Goal: Task Accomplishment & Management: Complete application form

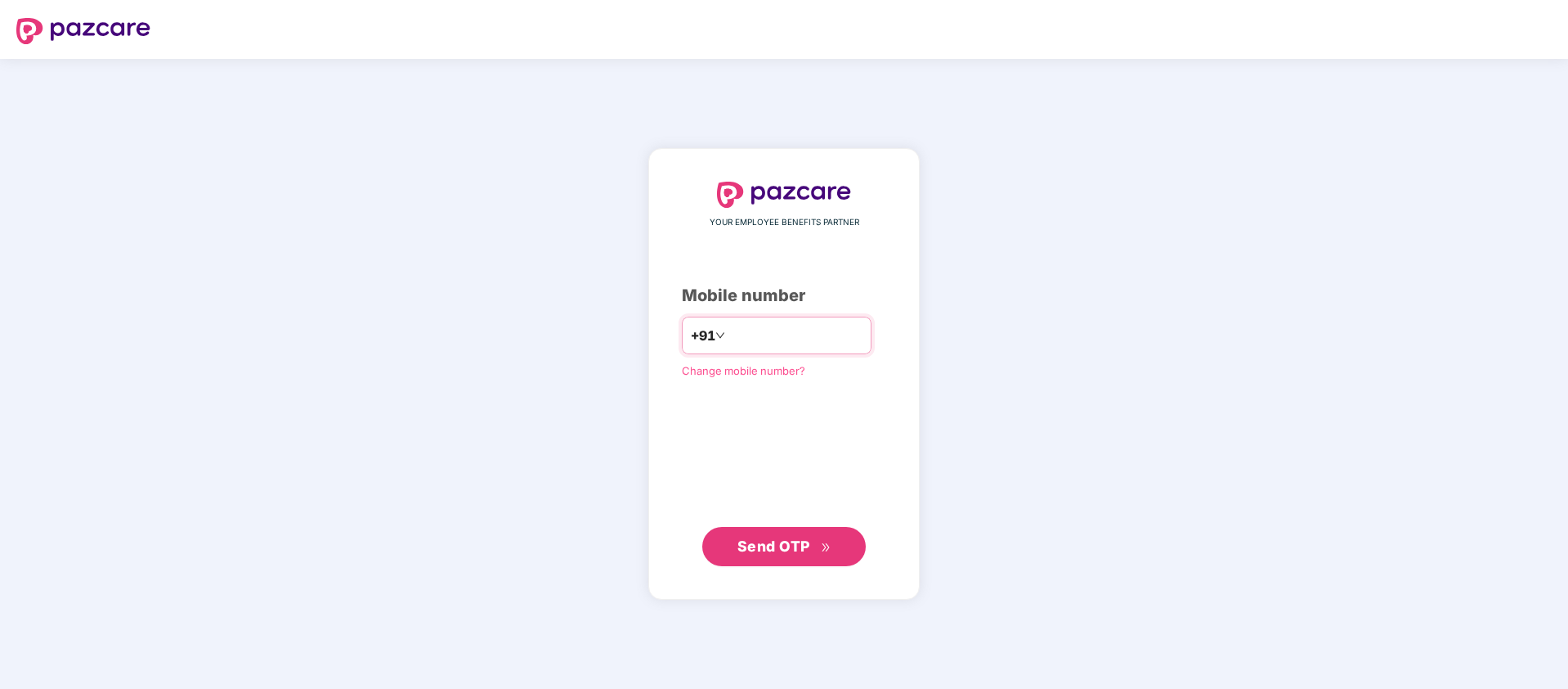
type input "**********"
click at [789, 539] on span "Send OTP" at bounding box center [774, 546] width 73 height 17
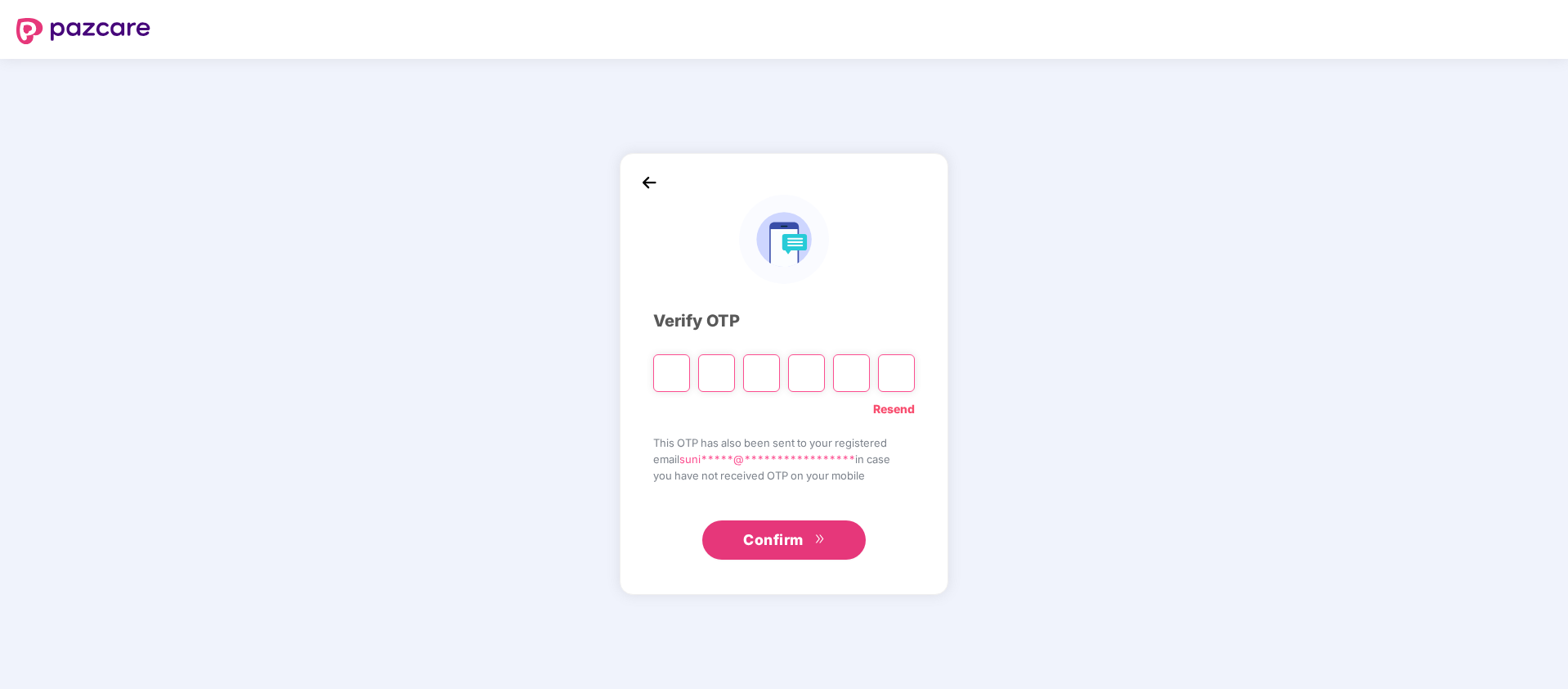
type input "*"
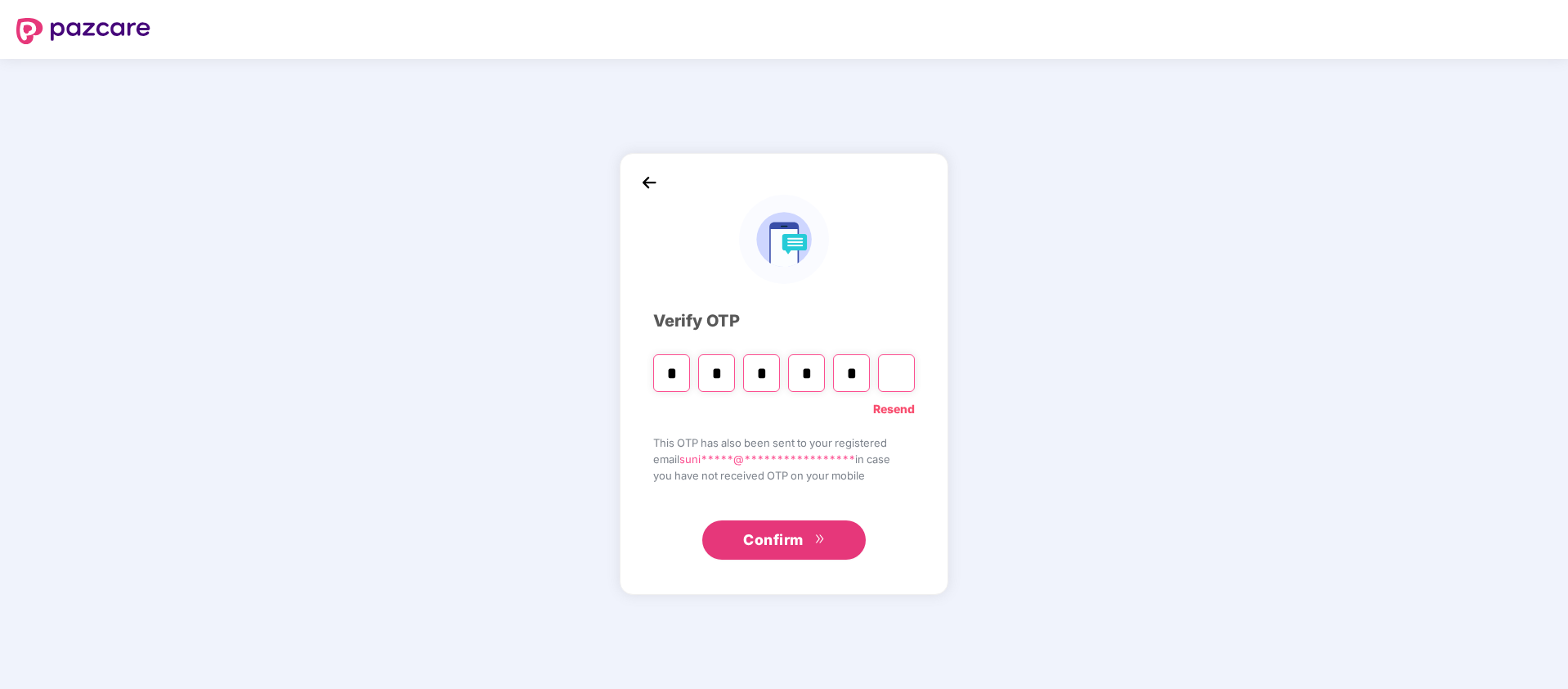
type input "*"
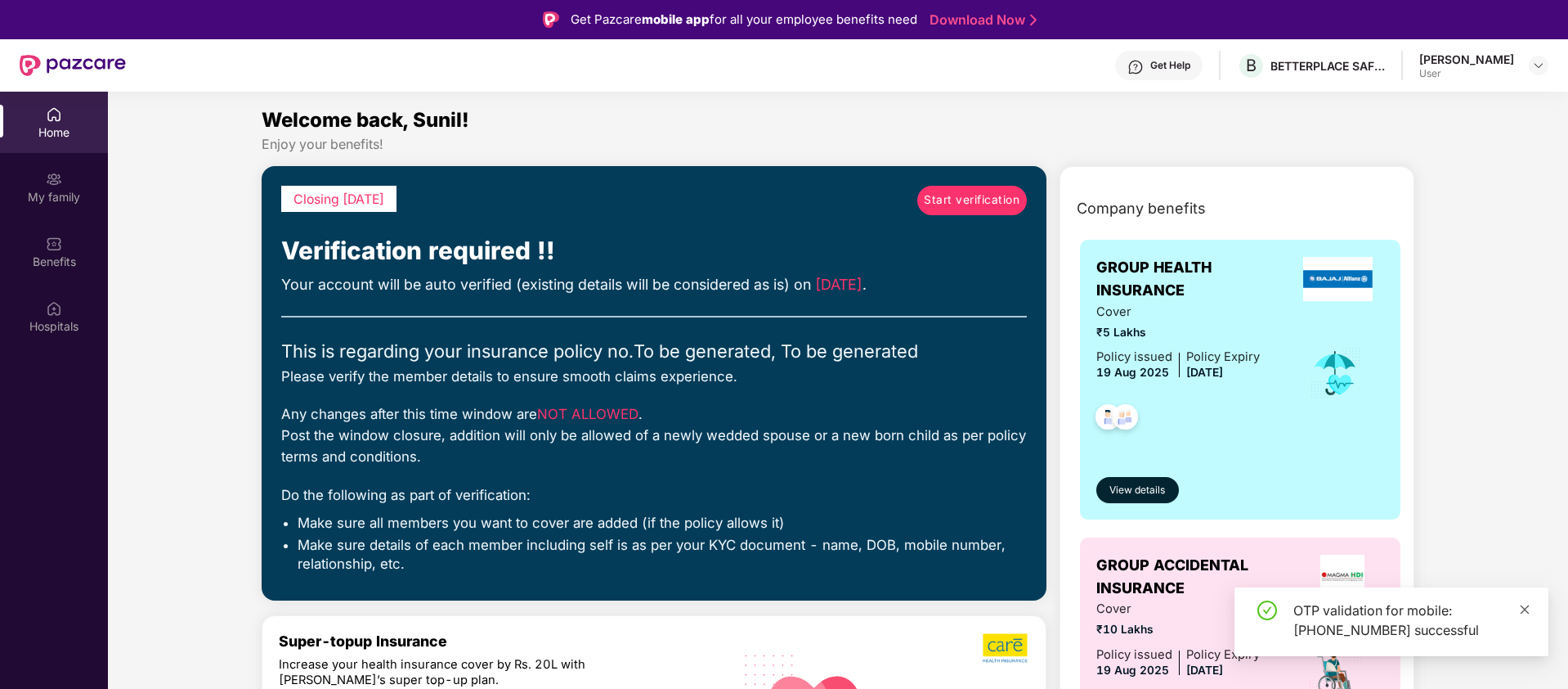
click at [1527, 613] on icon "close" at bounding box center [1525, 609] width 11 height 11
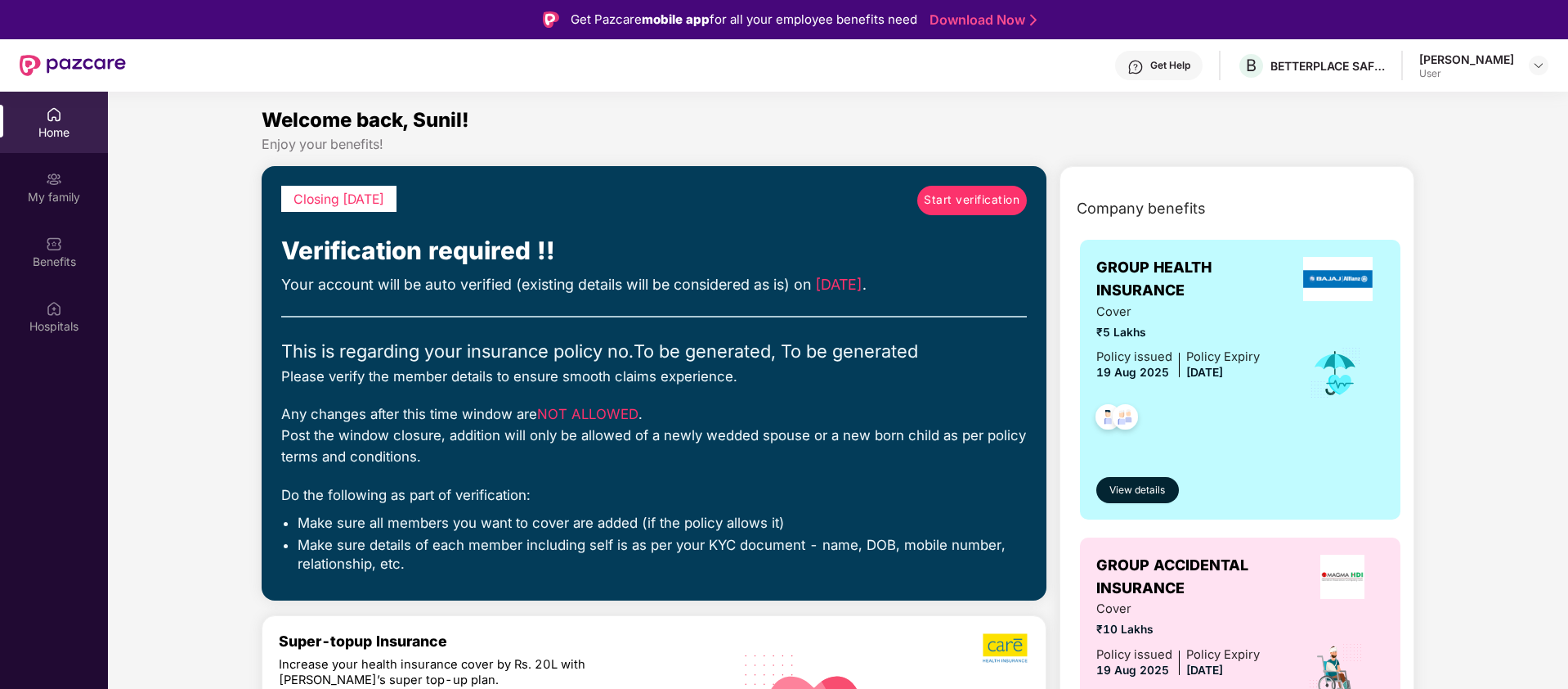
click at [984, 202] on span "Start verification" at bounding box center [972, 200] width 96 height 18
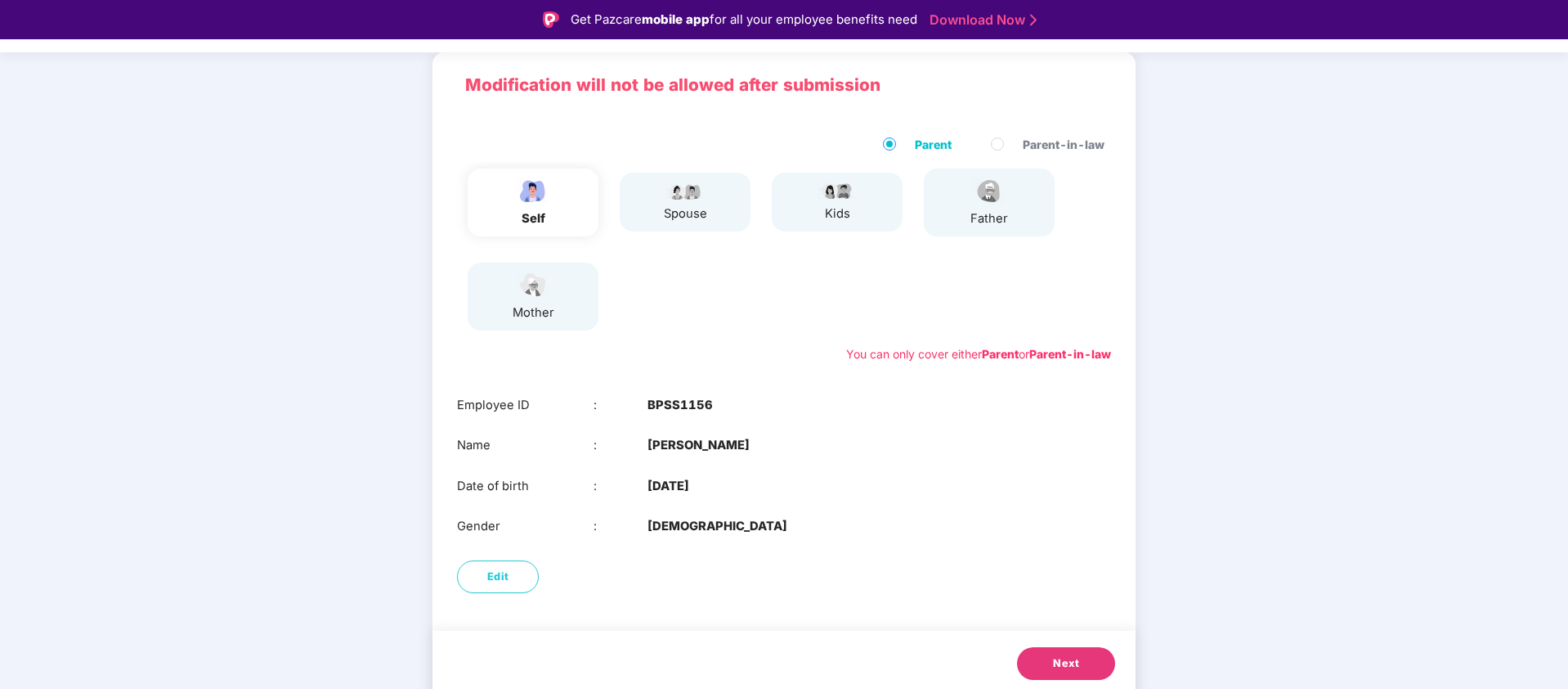
scroll to position [113, 0]
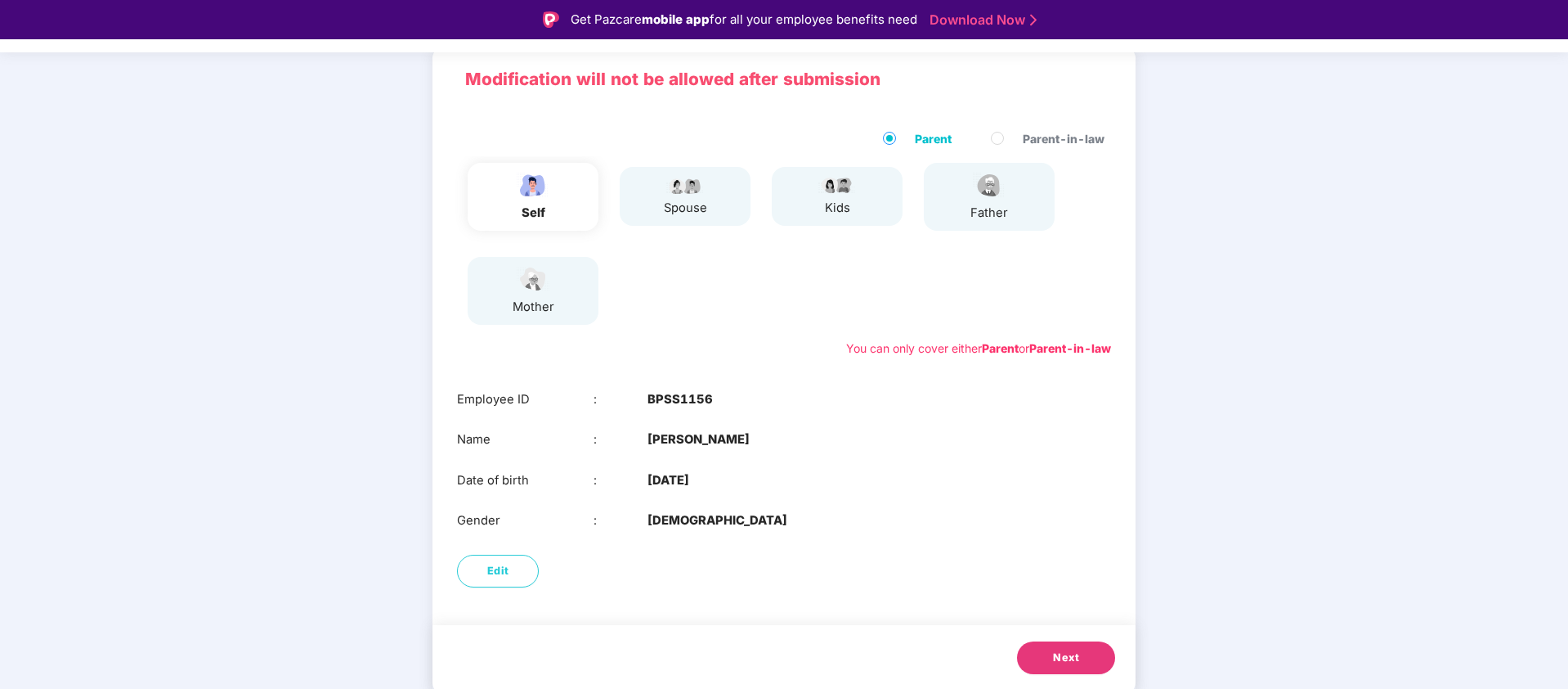
click at [1070, 660] on span "Next" at bounding box center [1067, 657] width 26 height 16
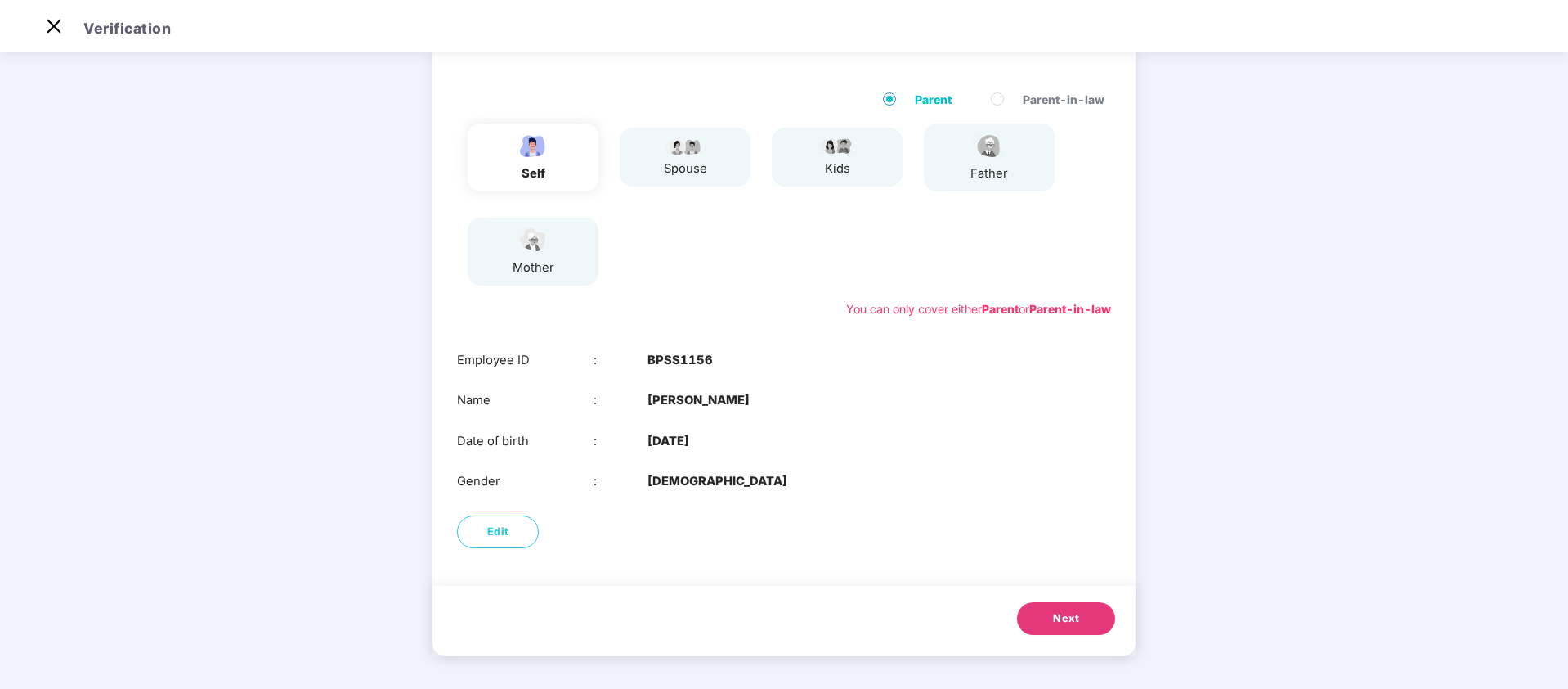
scroll to position [0, 0]
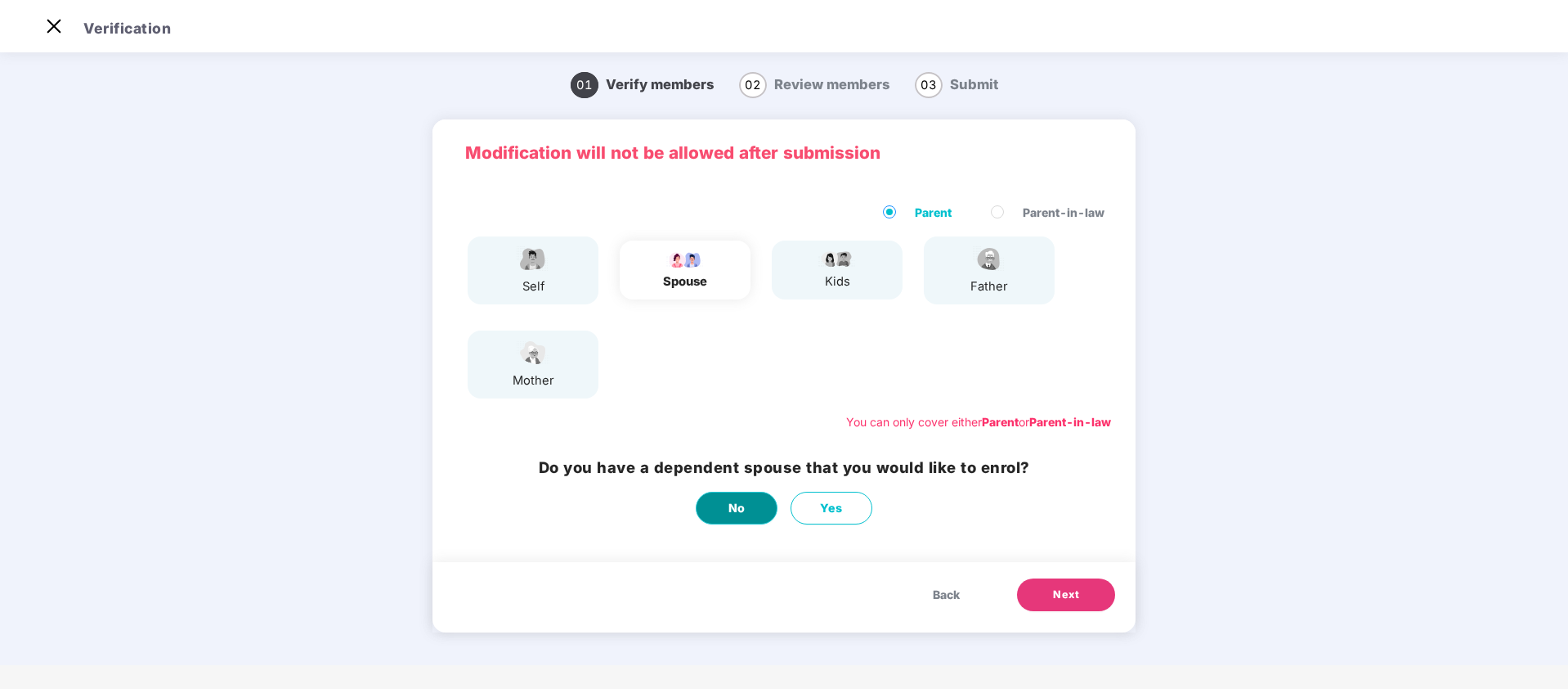
click at [734, 510] on span "No" at bounding box center [737, 507] width 17 height 18
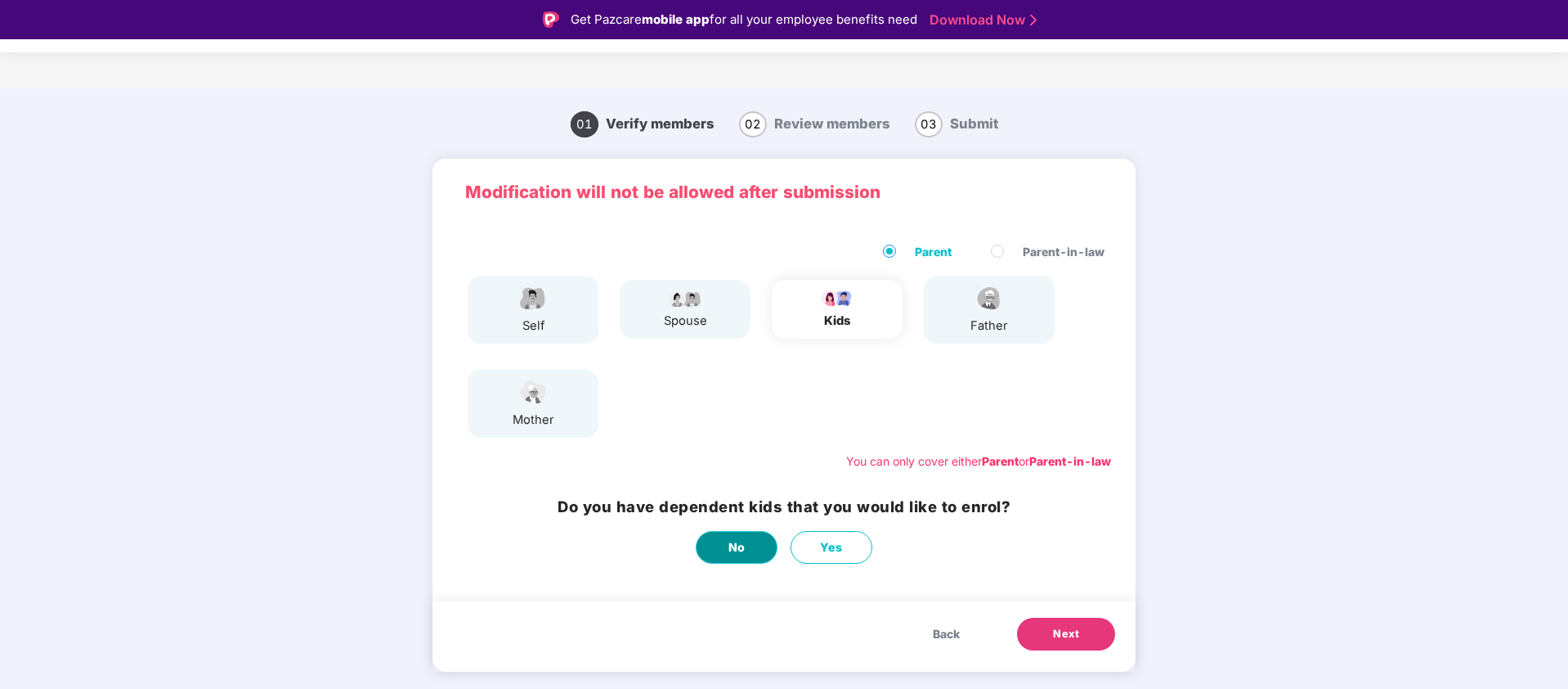
click at [719, 543] on button "No" at bounding box center [736, 547] width 82 height 33
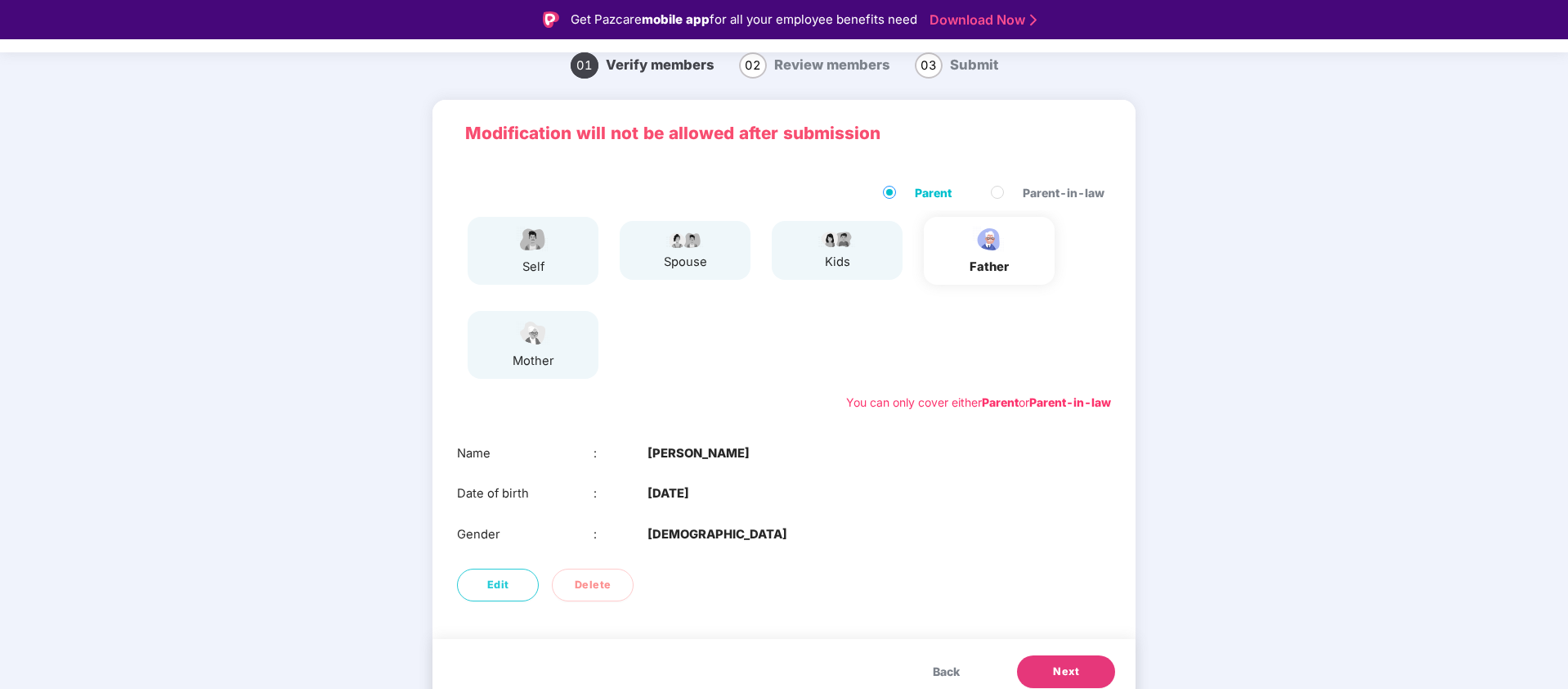
scroll to position [73, 0]
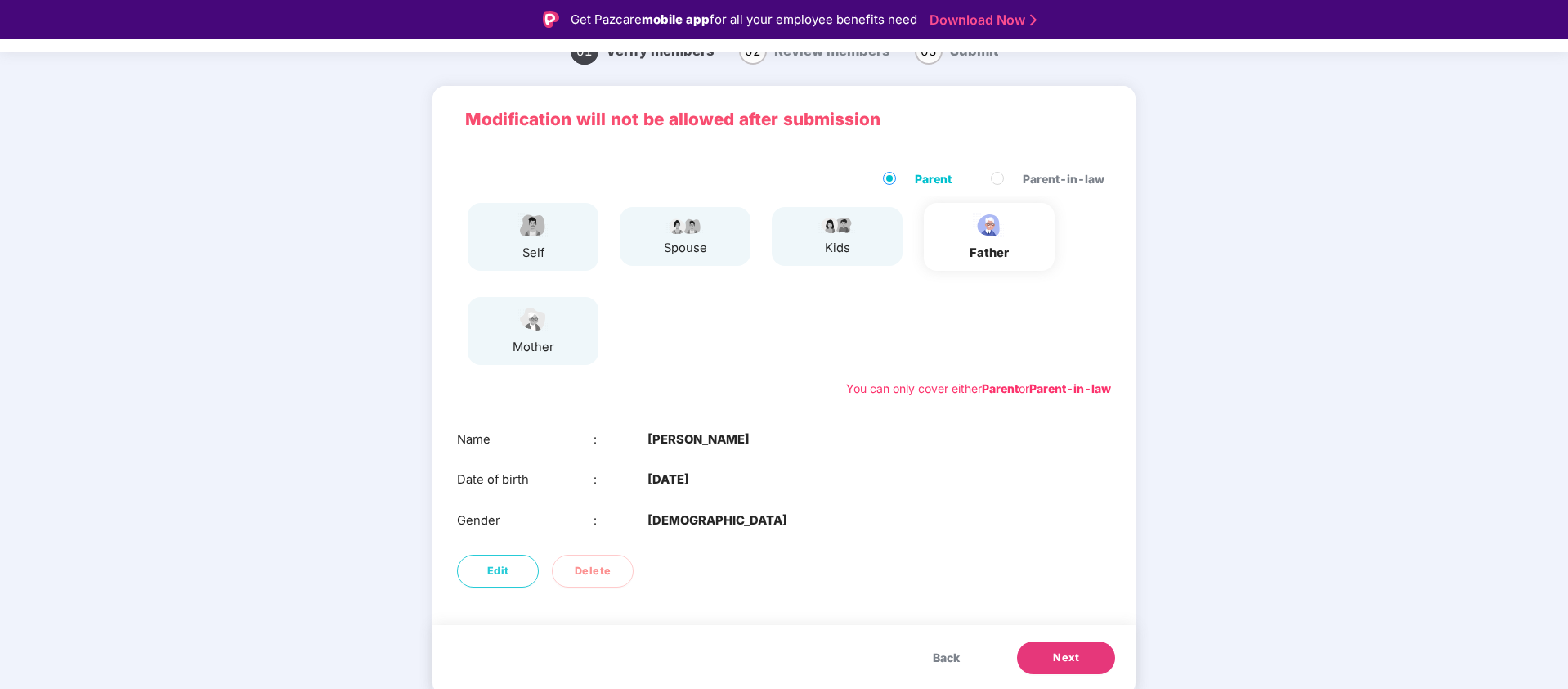
click at [1079, 664] on button "Next" at bounding box center [1066, 657] width 98 height 33
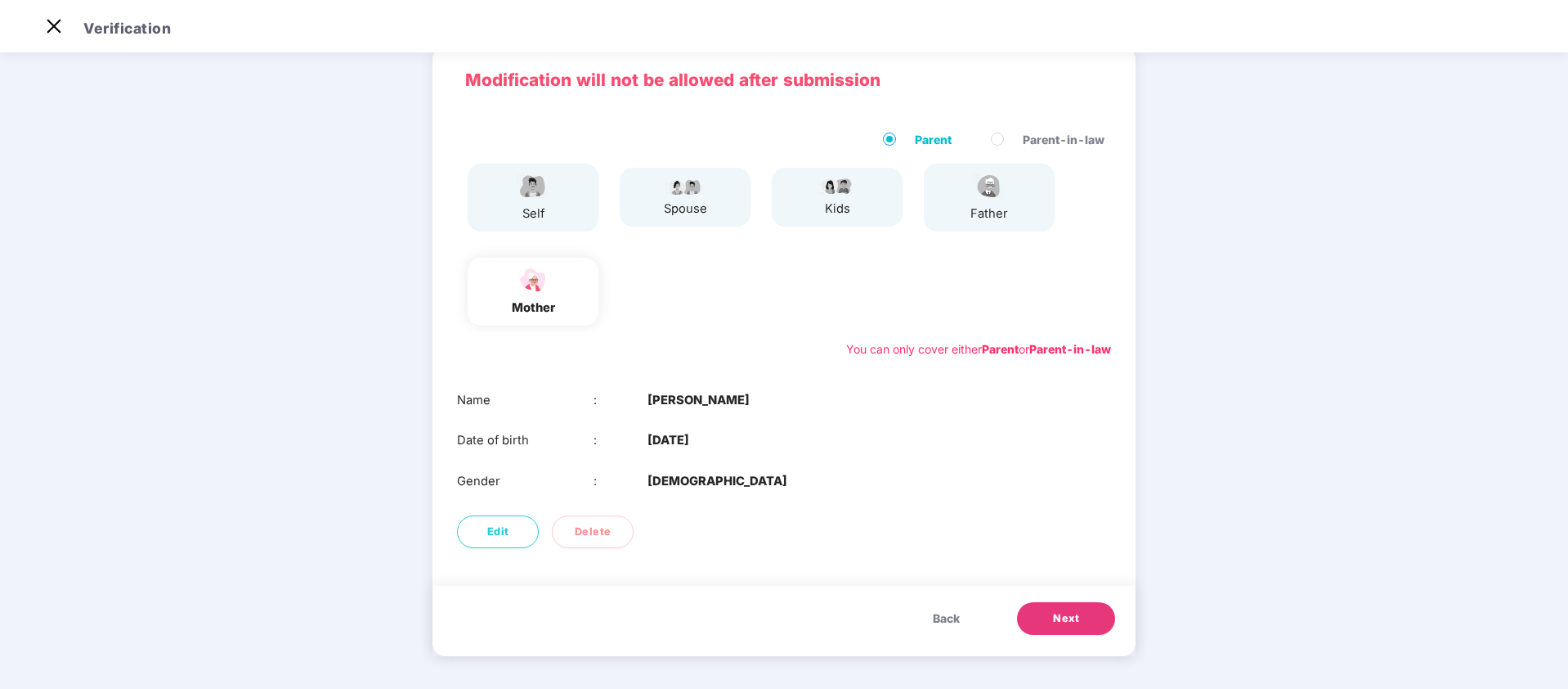
click at [1075, 624] on span "Next" at bounding box center [1067, 617] width 26 height 16
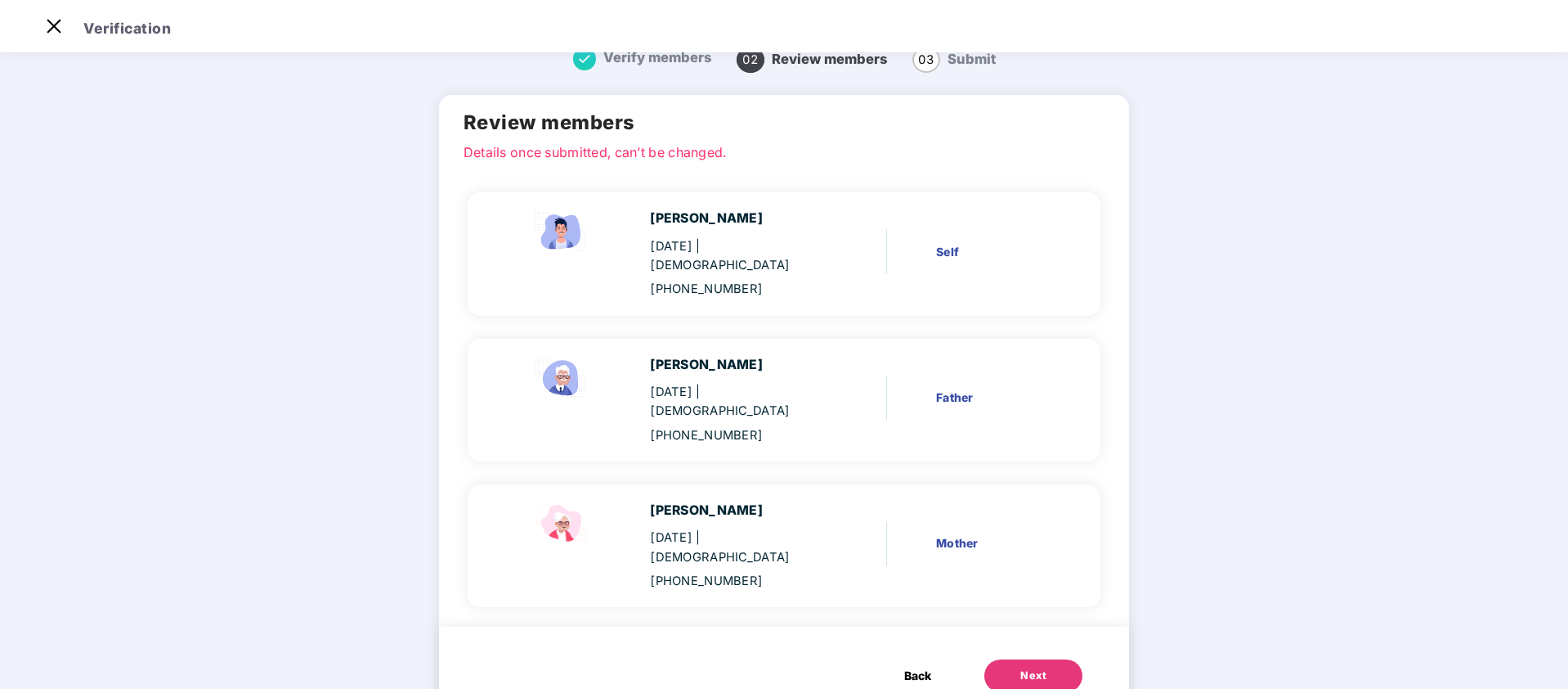
click at [1029, 667] on div "Next" at bounding box center [1034, 675] width 26 height 16
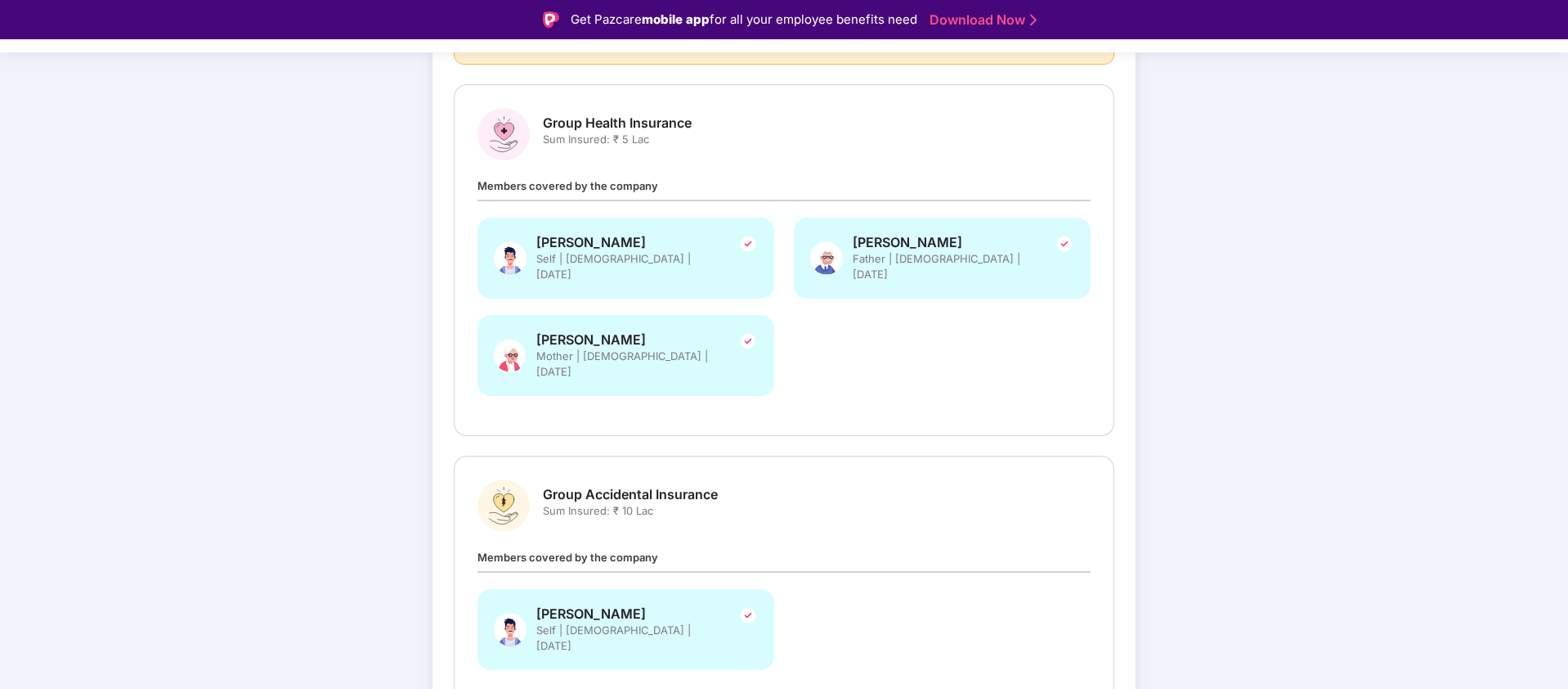
scroll to position [268, 0]
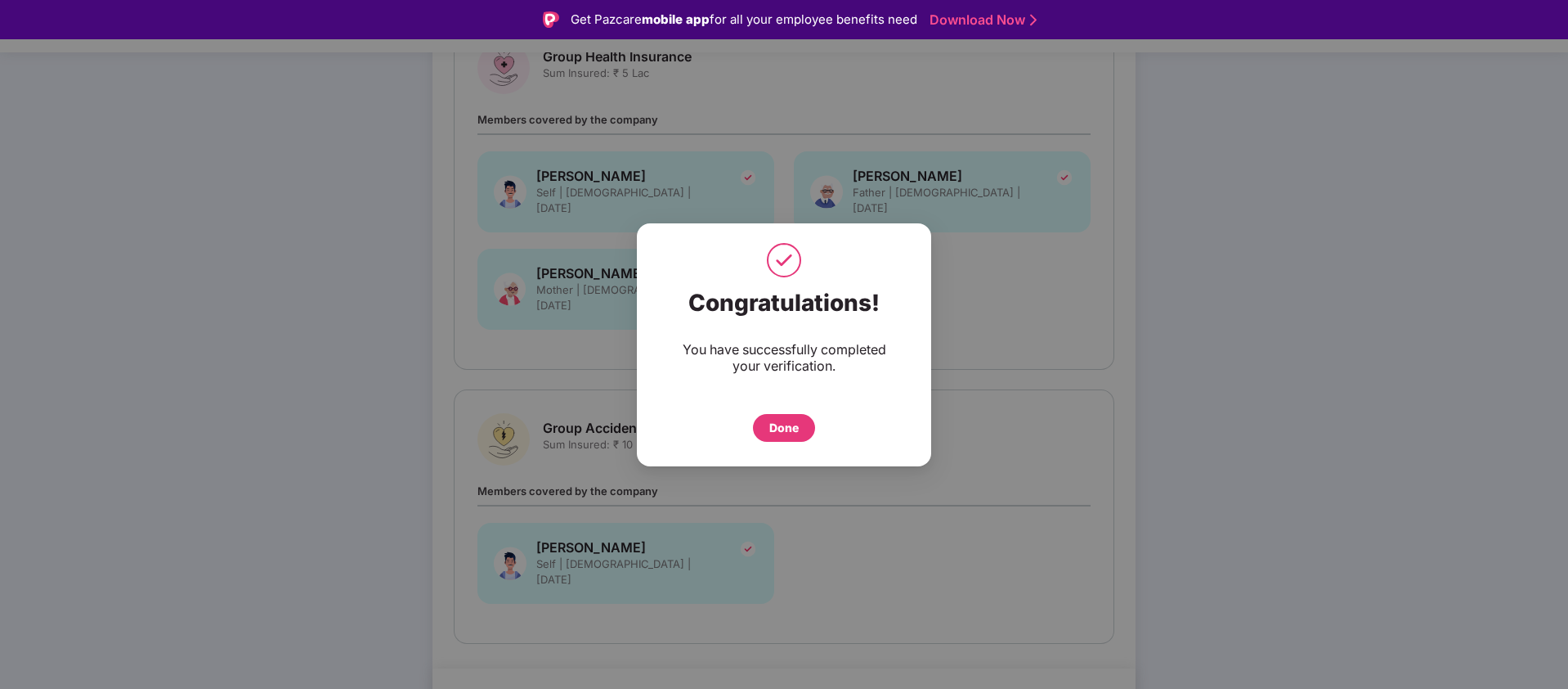
click at [786, 427] on div "Done" at bounding box center [783, 427] width 29 height 18
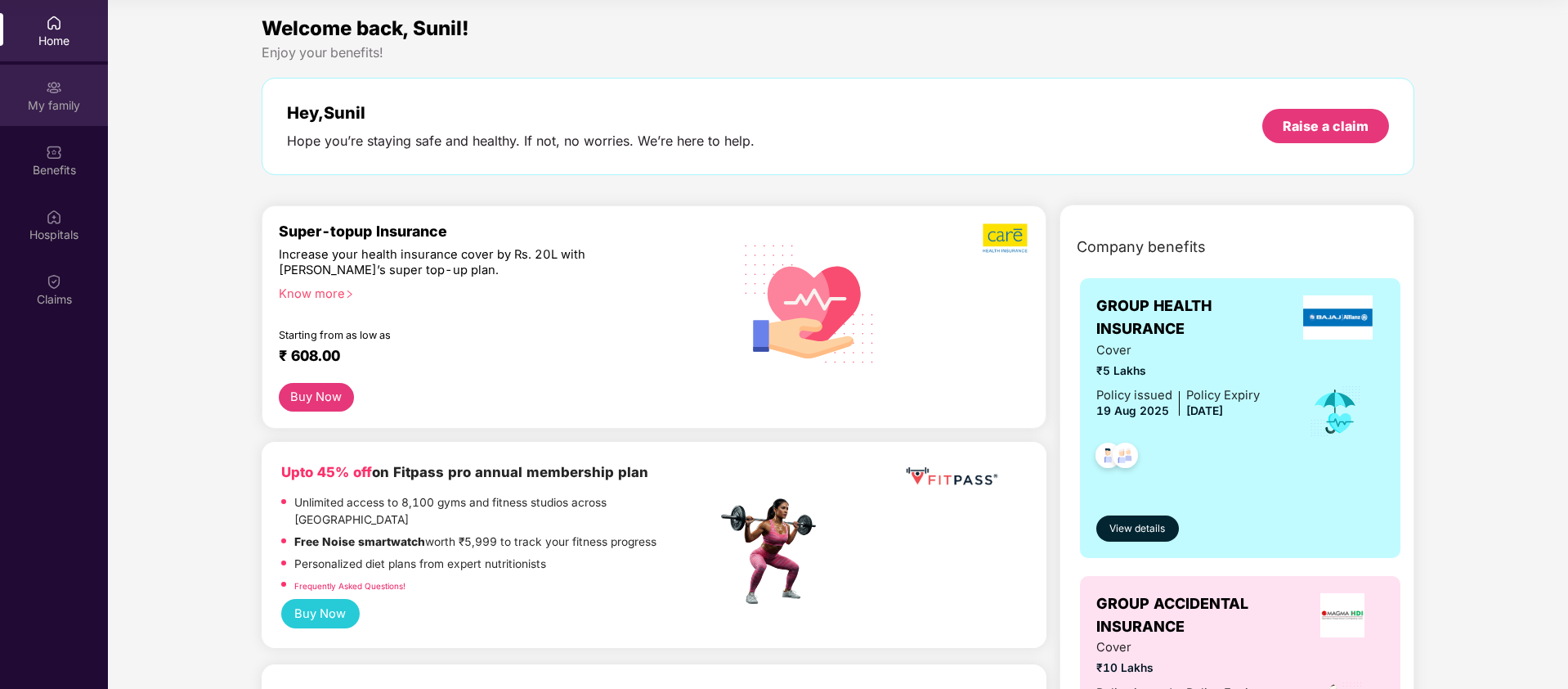
click at [59, 97] on div "My family" at bounding box center [54, 105] width 108 height 16
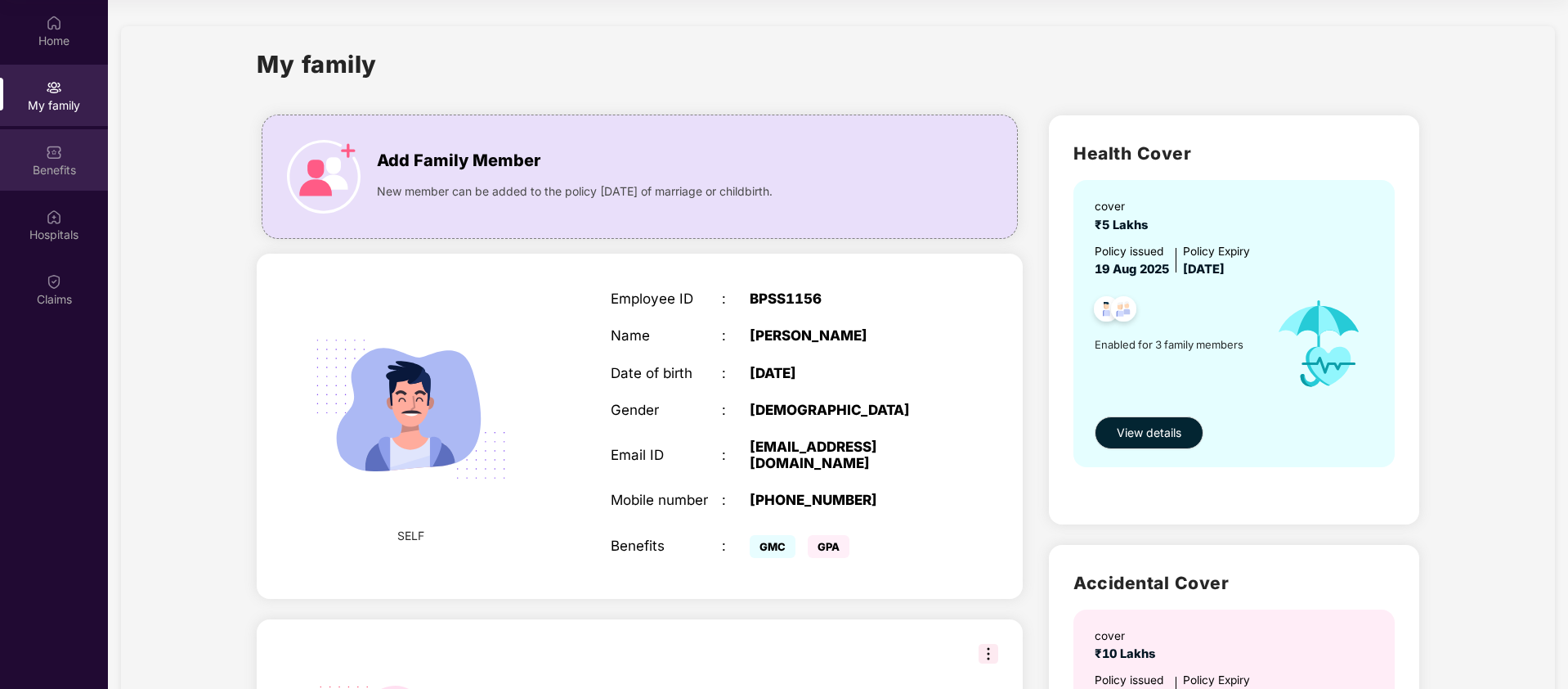
click at [63, 157] on div "Benefits" at bounding box center [54, 159] width 108 height 61
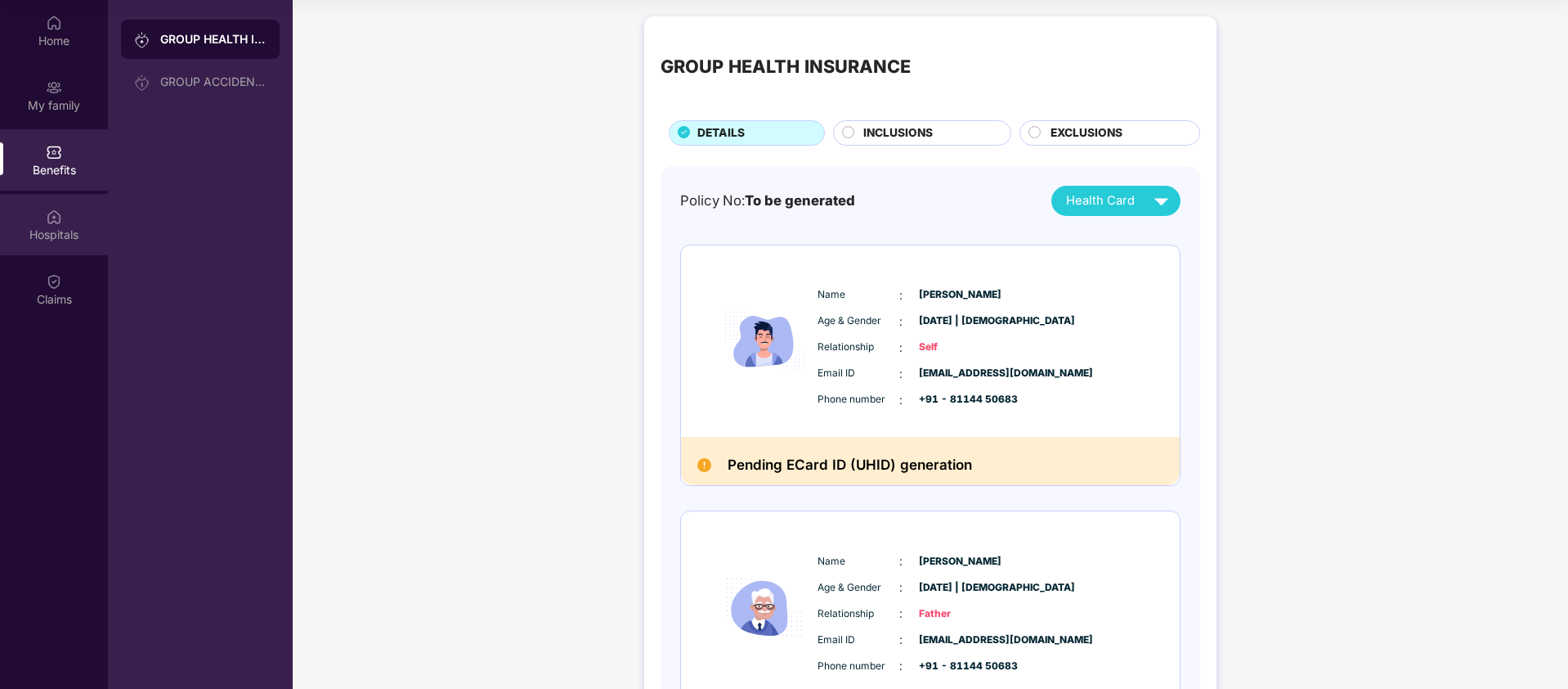
click at [56, 226] on div "Hospitals" at bounding box center [54, 234] width 108 height 16
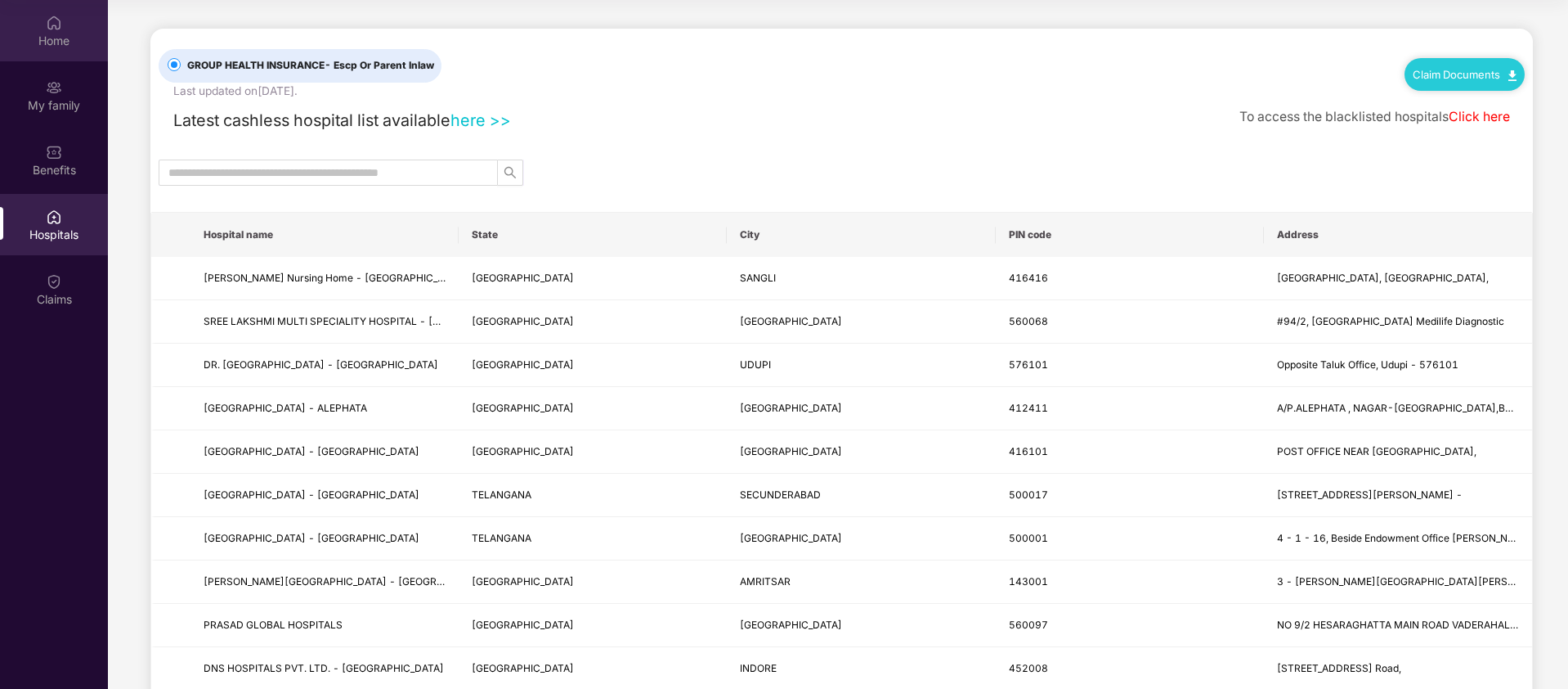
click at [54, 33] on div "Home" at bounding box center [54, 41] width 108 height 16
